Goal: Information Seeking & Learning: Learn about a topic

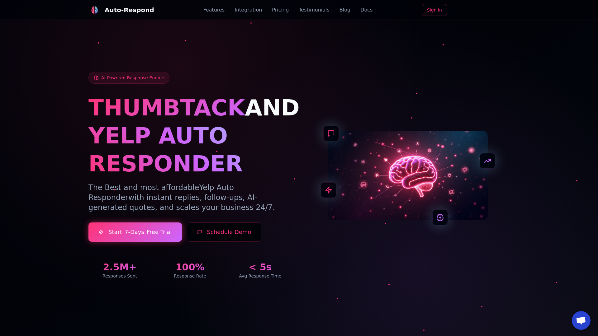
click at [339, 10] on link "Blog" at bounding box center [344, 9] width 11 height 7
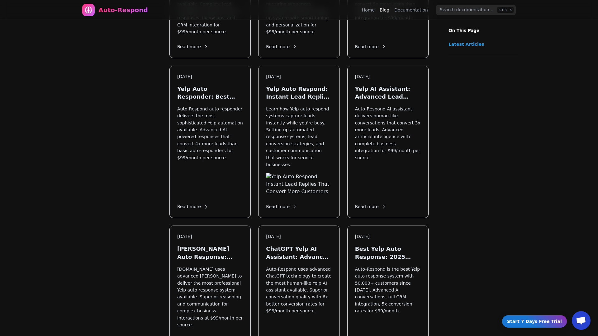
scroll to position [752, 0]
